Goal: Task Accomplishment & Management: Manage account settings

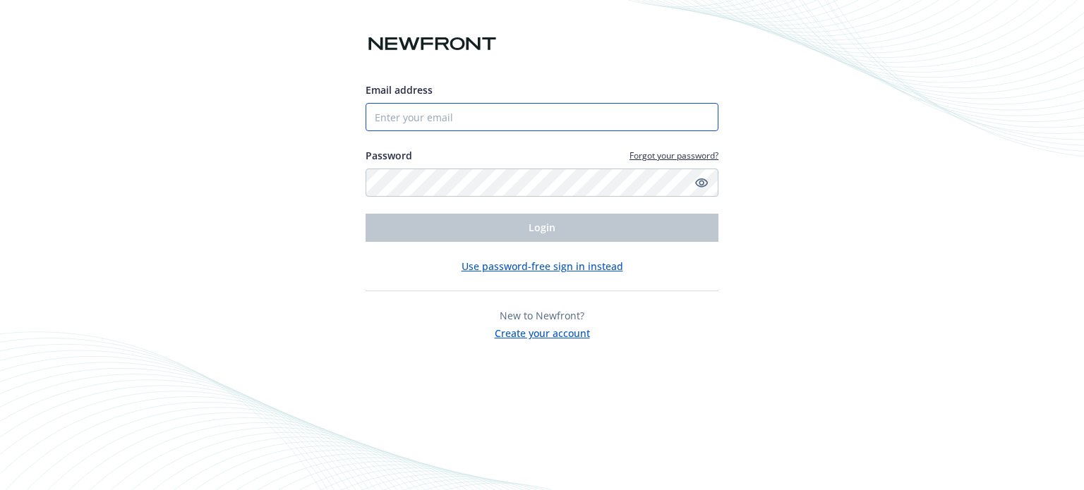
click at [563, 111] on input "Email address" at bounding box center [541, 117] width 353 height 28
click at [858, 177] on div "Email address Password Forgot your password? Login Use password-free sign in in…" at bounding box center [542, 245] width 1084 height 490
click at [460, 120] on input "Email address" at bounding box center [541, 117] width 353 height 28
type input "[EMAIL_ADDRESS][DOMAIN_NAME]"
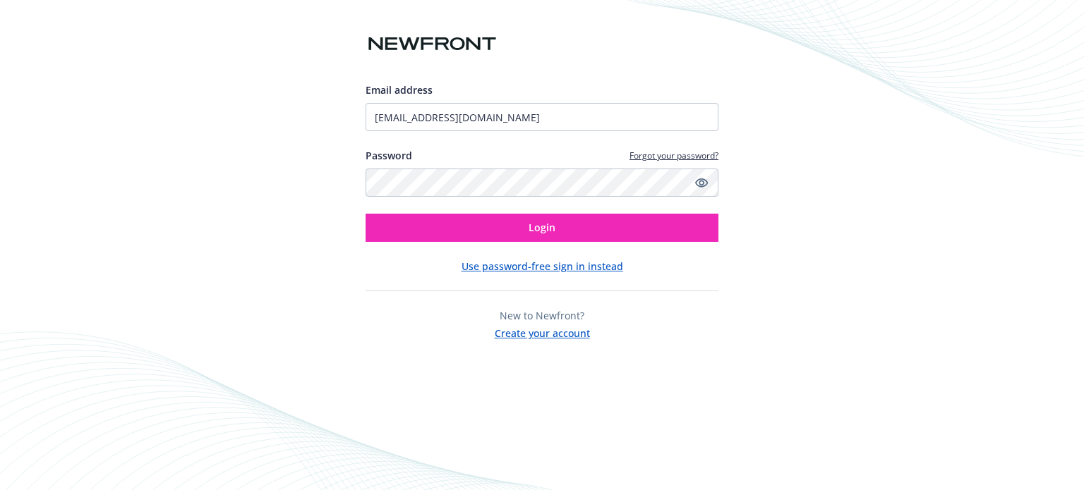
drag, startPoint x: 936, startPoint y: 245, endPoint x: 836, endPoint y: 241, distance: 100.3
click at [935, 245] on div "Email address sel.quino@ringcentral.com Password Forgot your password? Login Us…" at bounding box center [542, 245] width 1084 height 490
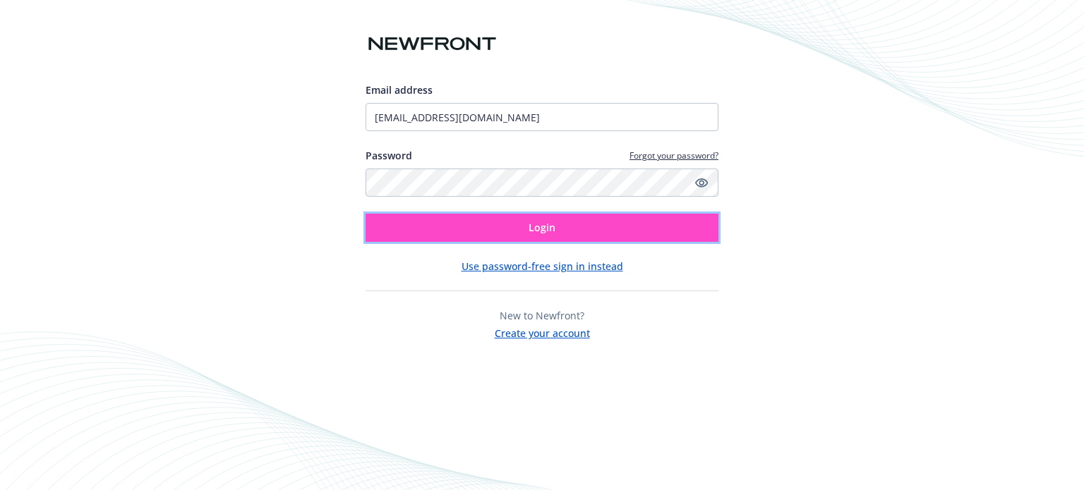
click at [607, 235] on button "Login" at bounding box center [541, 228] width 353 height 28
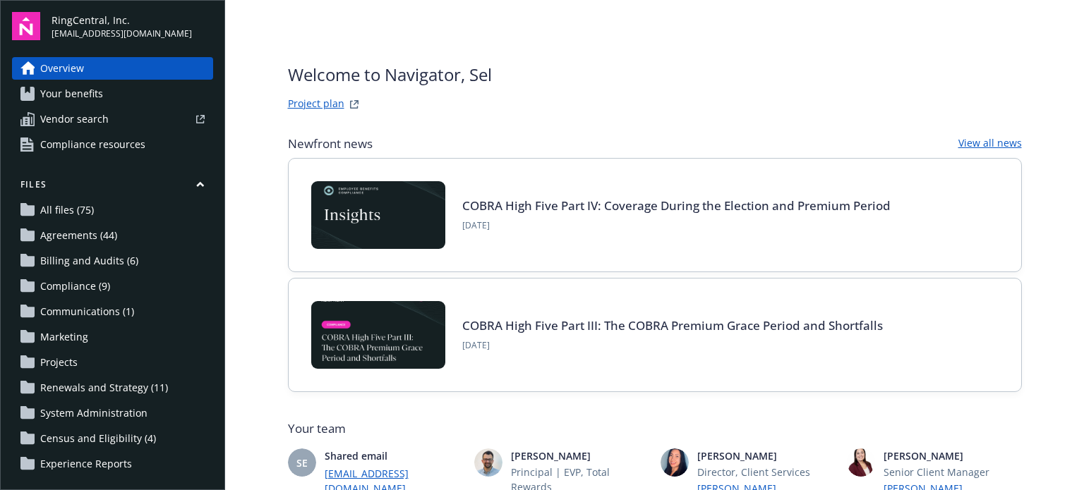
click at [110, 310] on span "Communications (1)" at bounding box center [87, 312] width 94 height 23
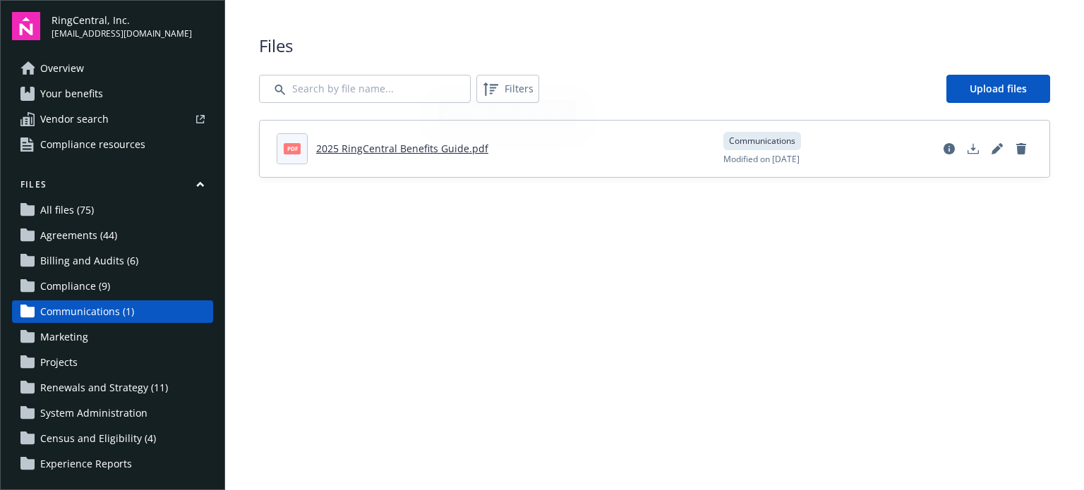
click at [695, 352] on main "Upload progress Files Filters Upload files pdf 2025 RingCentral Benefits Guide.…" at bounding box center [654, 245] width 859 height 490
click at [596, 343] on main "Upload progress Files Filters Upload files pdf 2025 RingCentral Benefits Guide.…" at bounding box center [654, 245] width 859 height 490
click at [535, 358] on main "Upload progress Files Filters Upload files pdf 2025 RingCentral Benefits Guide.…" at bounding box center [654, 245] width 859 height 490
